Goal: Communication & Community: Answer question/provide support

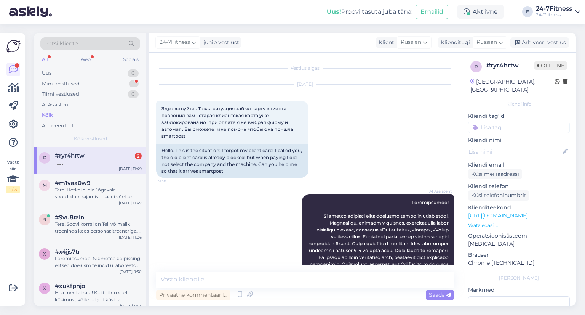
scroll to position [1098, 0]
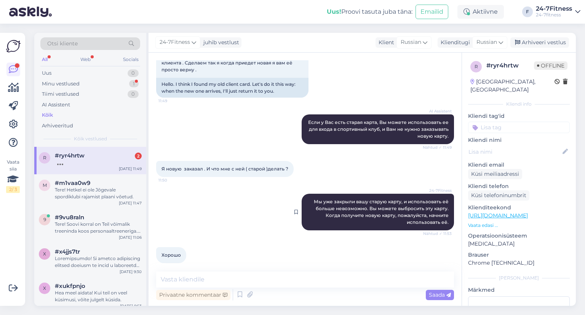
click at [340, 206] on span "Мы уже закрыли вашу старую карту, и использовать её больше невозможно. Вы может…" at bounding box center [382, 212] width 136 height 26
click at [101, 191] on div "Tere! Hetkel ei ole Jõgevale spordiklubi rajamist plaani võetud." at bounding box center [98, 193] width 87 height 14
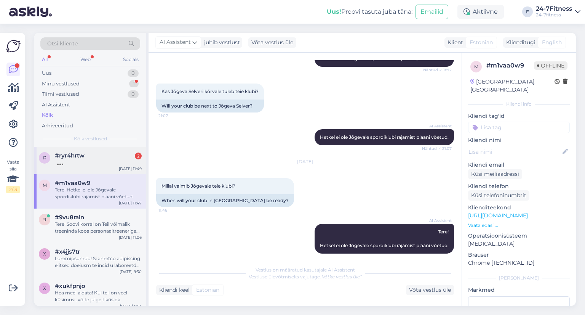
click at [82, 168] on div "r #ryr4hrtw [DATE] 11:49" at bounding box center [90, 160] width 112 height 27
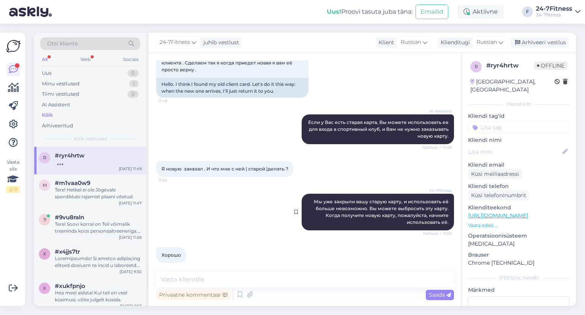
click at [338, 203] on span "Мы уже закрыли вашу старую карту, и использовать её больше невозможно. Вы может…" at bounding box center [382, 212] width 136 height 26
click at [538, 40] on div "Arhiveeri vestlus" at bounding box center [540, 42] width 59 height 10
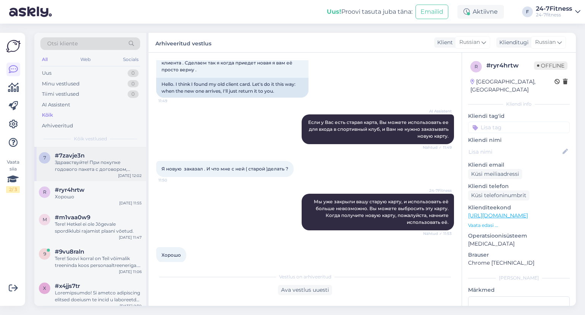
click at [102, 171] on div "Здравствуйте! При покупке годового пакета с договором, первый платеж включает о…" at bounding box center [98, 166] width 87 height 14
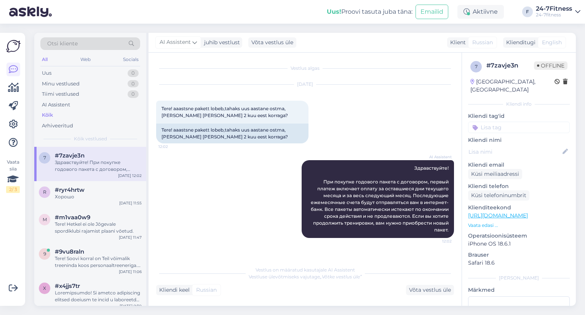
scroll to position [0, 0]
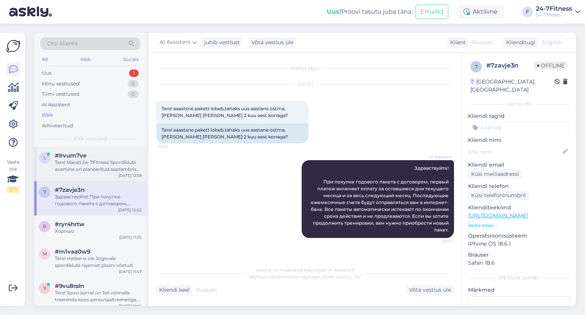
click at [79, 152] on span "#lrvum7ve" at bounding box center [71, 155] width 32 height 7
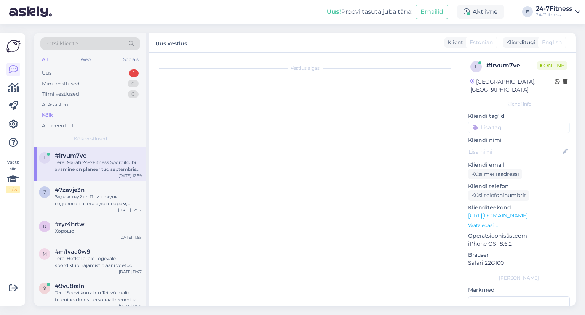
click at [200, 132] on div "Vestlus algas" at bounding box center [308, 181] width 305 height 242
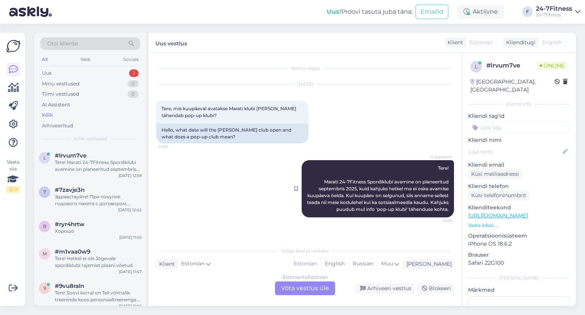
drag, startPoint x: 355, startPoint y: 197, endPoint x: 356, endPoint y: 187, distance: 10.0
click at [356, 189] on span "Tere! Marati 24-7Fitness Spordiklubi avamine on planeeritud septembris 2025, ku…" at bounding box center [378, 188] width 143 height 47
click at [401, 206] on span "Tere! Marati 24-7Fitness Spordiklubi avamine on planeeritud septembris 2025, ku…" at bounding box center [378, 188] width 143 height 47
drag, startPoint x: 392, startPoint y: 208, endPoint x: 366, endPoint y: 203, distance: 26.8
click at [370, 203] on div "AI Assistent Tere! Marati 24-7Fitness Spordiklubi avamine on planeeritud septem…" at bounding box center [378, 188] width 152 height 57
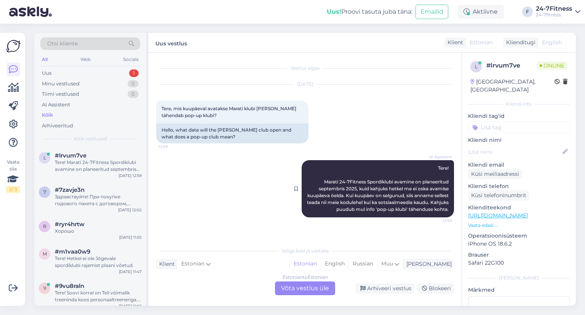
click at [354, 203] on span "Tere! Marati 24-7Fitness Spordiklubi avamine on planeeritud septembris 2025, ku…" at bounding box center [378, 188] width 143 height 47
click at [303, 288] on div "Estonian to Estonian Võta vestlus üle" at bounding box center [305, 288] width 60 height 14
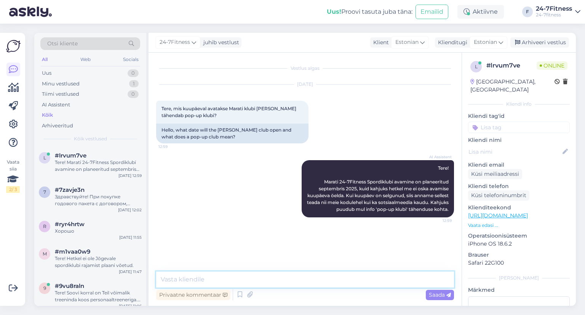
click at [226, 278] on textarea at bounding box center [305, 279] width 298 height 16
paste textarea "sinna [PERSON_NAME] riietusruume ega duširuume, [PERSON_NAME] riietuskabiinid."
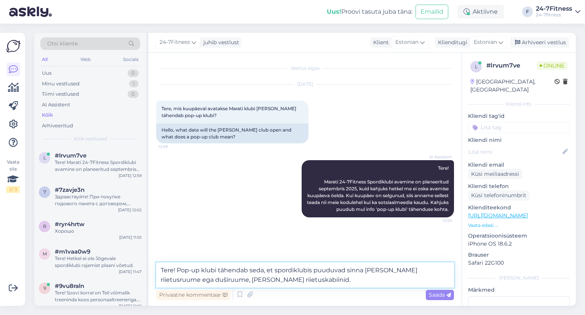
drag, startPoint x: 346, startPoint y: 270, endPoint x: 381, endPoint y: 270, distance: 35.4
click at [381, 270] on textarea "Tere! Pop-up klubi tähendab seda, et spordiklubis puuduvad sinna [PERSON_NAME] …" at bounding box center [305, 274] width 298 height 25
click at [347, 267] on textarea "Tere! Pop-up klubi tähendab seda, et spordiklubis puuduvad e riietusruume ega d…" at bounding box center [305, 274] width 298 height 25
click at [348, 268] on textarea "Tere! Pop-up klubi tähendab seda, et spordiklubis puuduvad e riietusruume ega d…" at bounding box center [305, 274] width 298 height 25
click at [385, 269] on textarea "Tere! Pop-up klubi tähendab seda, et spordiklubis puuduvad riietusruume ega duš…" at bounding box center [305, 274] width 298 height 25
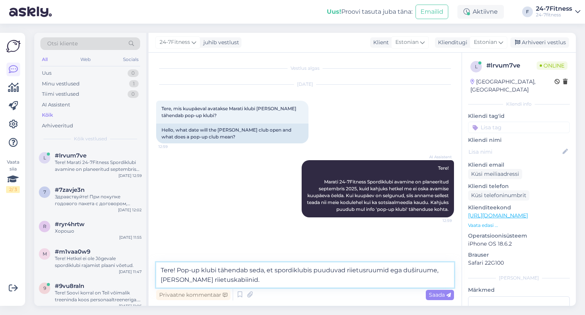
click at [394, 271] on textarea "Tere! Pop-up klubi tähendab seda, et spordiklubis puuduvad riietusruumid ega du…" at bounding box center [305, 274] width 298 height 25
click at [437, 270] on textarea "Tere! Pop-up klubi tähendab seda, et spordiklubis puuduvad riietusruumid ning d…" at bounding box center [305, 274] width 298 height 25
click at [162, 278] on textarea "Tere! Pop-up klubi tähendab seda, et spordiklubis puuduvad riietusruumid ning d…" at bounding box center [305, 274] width 298 height 25
click at [161, 278] on textarea "Tere! Pop-up klubi tähendab seda, et spordiklubis puuduvad riietusruumid ning d…" at bounding box center [305, 274] width 298 height 25
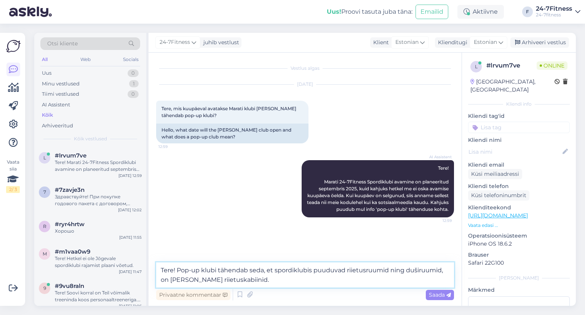
click at [182, 277] on textarea "Tere! Pop-up klubi tähendab seda, et spordiklubis puuduvad riietusruumid ning d…" at bounding box center [305, 274] width 298 height 25
click at [442, 269] on textarea "Tere! Pop-up klubi tähendab seda, et spordiklubis puuduvad riietusruumid ning d…" at bounding box center [305, 274] width 298 height 25
click at [164, 279] on textarea "Tere! Pop-up klubi tähendab seda, et spordiklubis puuduvad riietusruumid ning d…" at bounding box center [305, 274] width 298 height 25
drag, startPoint x: 162, startPoint y: 279, endPoint x: 322, endPoint y: 281, distance: 160.1
click at [322, 281] on textarea "Tere! Pop-up klubi tähendab seda, et spordiklubis puuduvad riietusruumid ning d…" at bounding box center [305, 274] width 298 height 25
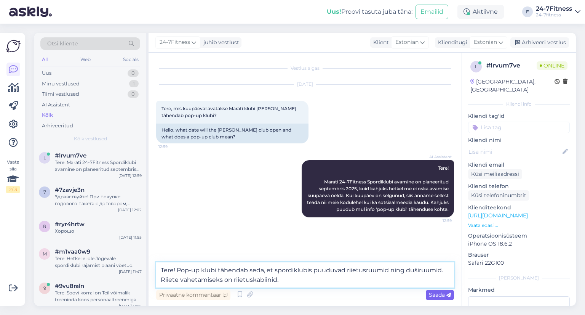
type textarea "Tere! Pop-up klubi tähendab seda, et spordiklubis puuduvad riietusruumid ning d…"
click at [438, 296] on span "Saada" at bounding box center [440, 294] width 22 height 7
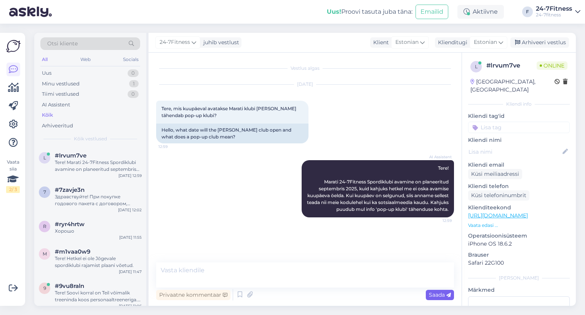
scroll to position [8, 0]
